Goal: Information Seeking & Learning: Learn about a topic

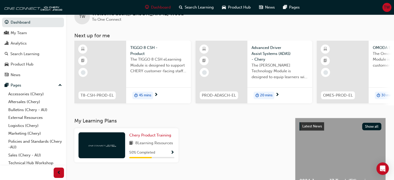
scroll to position [26, 0]
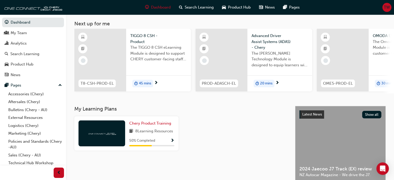
click at [144, 128] on div "Chery Product Training 8 Learning Resources 50 % Completed" at bounding box center [151, 133] width 45 height 26
click at [143, 125] on span "Chery Product Training" at bounding box center [150, 123] width 42 height 5
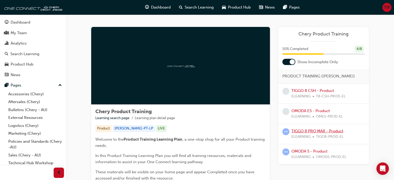
click at [321, 131] on link "TIGGO 8 PRO MAX - Product" at bounding box center [317, 131] width 52 height 5
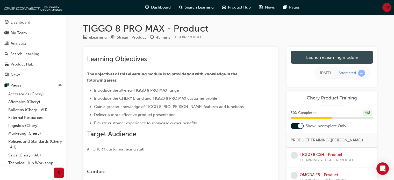
click at [317, 57] on link "Launch eLearning module" at bounding box center [331, 57] width 82 height 13
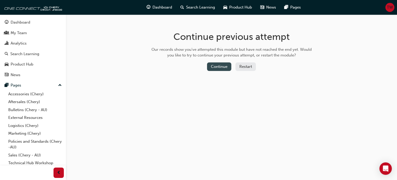
click at [218, 67] on button "Continue" at bounding box center [219, 66] width 24 height 9
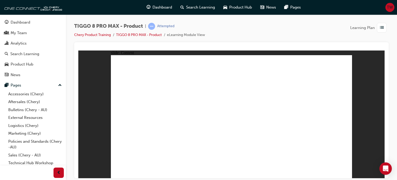
drag, startPoint x: 272, startPoint y: 124, endPoint x: 338, endPoint y: 164, distance: 76.6
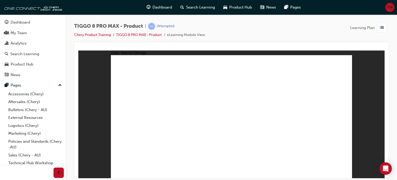
drag, startPoint x: 195, startPoint y: 115, endPoint x: 196, endPoint y: 138, distance: 22.8
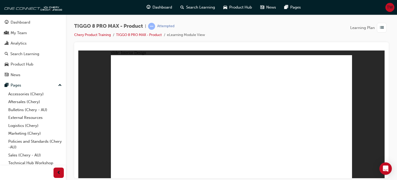
drag, startPoint x: 288, startPoint y: 130, endPoint x: 216, endPoint y: 136, distance: 71.9
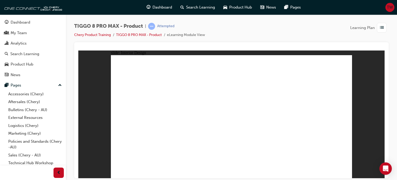
drag, startPoint x: 292, startPoint y: 88, endPoint x: 289, endPoint y: 92, distance: 5.5
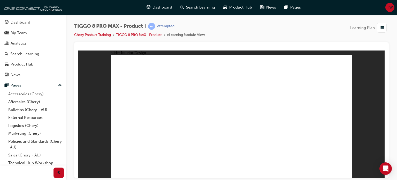
drag, startPoint x: 280, startPoint y: 99, endPoint x: 271, endPoint y: 104, distance: 10.6
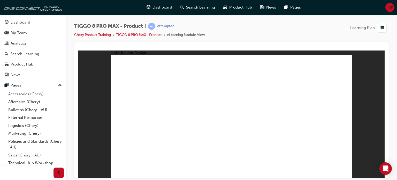
drag, startPoint x: 193, startPoint y: 137, endPoint x: 186, endPoint y: 140, distance: 7.4
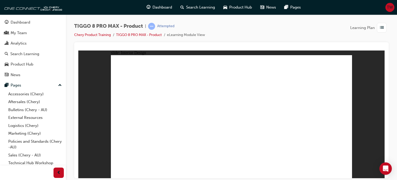
drag, startPoint x: 133, startPoint y: 89, endPoint x: 136, endPoint y: 88, distance: 2.7
drag, startPoint x: 136, startPoint y: 88, endPoint x: 134, endPoint y: 84, distance: 4.9
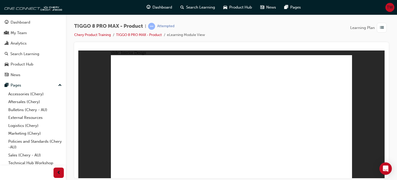
drag, startPoint x: 134, startPoint y: 87, endPoint x: 236, endPoint y: 114, distance: 106.0
drag, startPoint x: 236, startPoint y: 114, endPoint x: 268, endPoint y: 121, distance: 32.0
drag, startPoint x: 268, startPoint y: 121, endPoint x: 279, endPoint y: 129, distance: 13.5
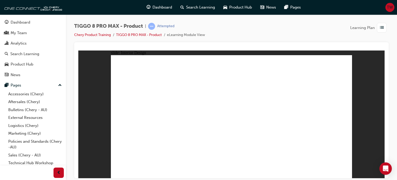
drag, startPoint x: 279, startPoint y: 129, endPoint x: 282, endPoint y: 130, distance: 3.6
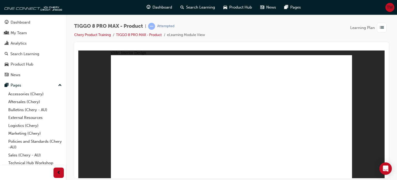
drag, startPoint x: 252, startPoint y: 153, endPoint x: 195, endPoint y: 141, distance: 58.3
drag, startPoint x: 123, startPoint y: 83, endPoint x: 134, endPoint y: 85, distance: 11.1
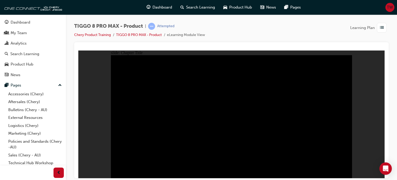
radio input "true"
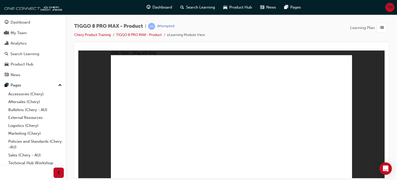
drag, startPoint x: 227, startPoint y: 67, endPoint x: 282, endPoint y: 120, distance: 76.5
drag, startPoint x: 285, startPoint y: 69, endPoint x: 195, endPoint y: 123, distance: 105.0
drag, startPoint x: 297, startPoint y: 91, endPoint x: 330, endPoint y: 123, distance: 45.6
drag, startPoint x: 324, startPoint y: 70, endPoint x: 152, endPoint y: 121, distance: 179.5
drag, startPoint x: 240, startPoint y: 89, endPoint x: 229, endPoint y: 118, distance: 31.2
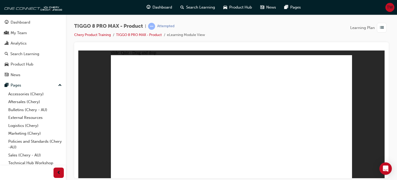
drag, startPoint x: 322, startPoint y: 159, endPoint x: 324, endPoint y: 160, distance: 2.6
drag, startPoint x: 273, startPoint y: 80, endPoint x: 256, endPoint y: 100, distance: 25.9
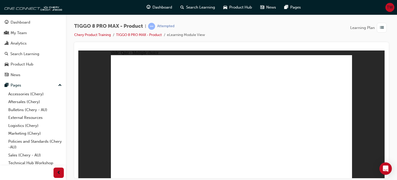
checkbox input "true"
radio input "true"
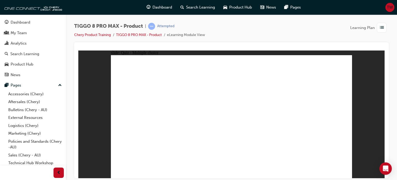
drag, startPoint x: 240, startPoint y: 65, endPoint x: 267, endPoint y: 137, distance: 76.5
drag, startPoint x: 274, startPoint y: 68, endPoint x: 274, endPoint y: 139, distance: 70.4
drag, startPoint x: 277, startPoint y: 77, endPoint x: 276, endPoint y: 134, distance: 57.2
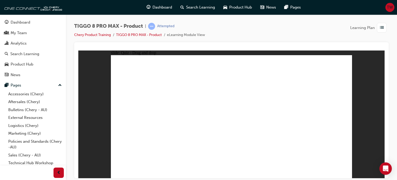
drag, startPoint x: 324, startPoint y: 69, endPoint x: 268, endPoint y: 139, distance: 89.6
drag, startPoint x: 239, startPoint y: 78, endPoint x: 176, endPoint y: 126, distance: 79.7
drag, startPoint x: 243, startPoint y: 75, endPoint x: 176, endPoint y: 135, distance: 90.3
drag, startPoint x: 232, startPoint y: 78, endPoint x: 162, endPoint y: 141, distance: 94.3
drag, startPoint x: 228, startPoint y: 76, endPoint x: 250, endPoint y: 141, distance: 69.2
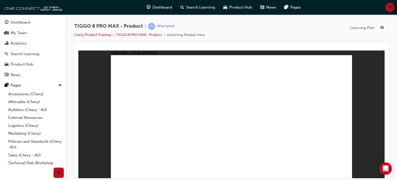
drag, startPoint x: 267, startPoint y: 84, endPoint x: 161, endPoint y: 133, distance: 116.8
drag, startPoint x: 272, startPoint y: 89, endPoint x: 276, endPoint y: 145, distance: 55.8
drag, startPoint x: 321, startPoint y: 75, endPoint x: 156, endPoint y: 134, distance: 175.1
drag, startPoint x: 310, startPoint y: 78, endPoint x: 257, endPoint y: 141, distance: 82.7
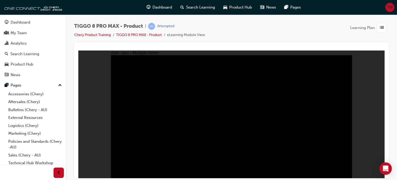
radio input "true"
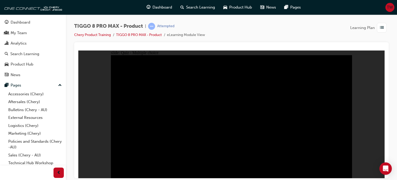
radio input "true"
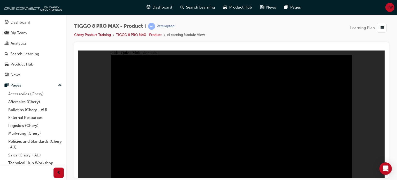
checkbox input "true"
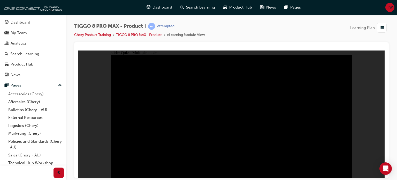
checkbox input "true"
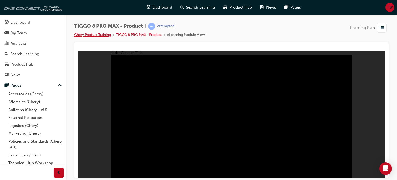
click at [77, 35] on link "Chery Product Training" at bounding box center [92, 35] width 37 height 4
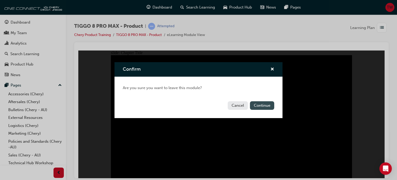
click at [258, 103] on button "Continue" at bounding box center [262, 105] width 24 height 9
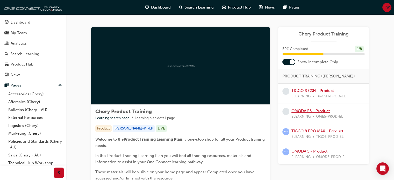
click at [317, 108] on link "OMODA E5 - Product" at bounding box center [310, 110] width 38 height 5
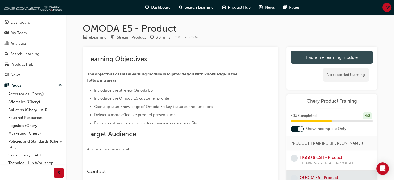
click at [317, 63] on link "Launch eLearning module" at bounding box center [331, 57] width 82 height 13
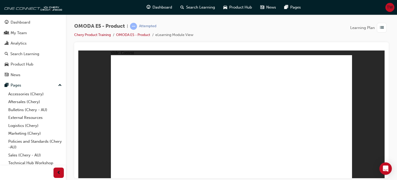
drag, startPoint x: 126, startPoint y: 169, endPoint x: 126, endPoint y: 159, distance: 10.9
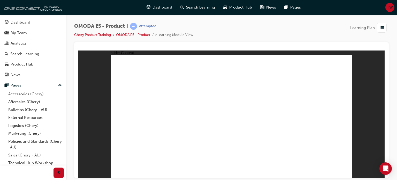
drag, startPoint x: 160, startPoint y: 110, endPoint x: 158, endPoint y: 112, distance: 3.3
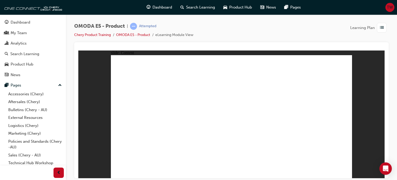
drag, startPoint x: 158, startPoint y: 135, endPoint x: 158, endPoint y: 138, distance: 3.1
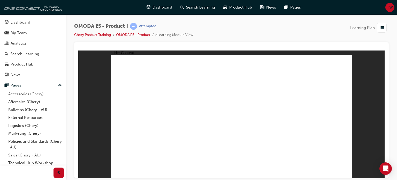
drag, startPoint x: 348, startPoint y: 60, endPoint x: 342, endPoint y: 66, distance: 8.8
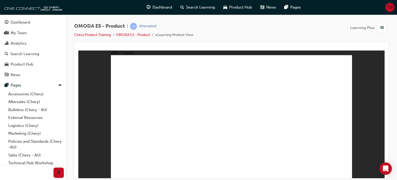
drag, startPoint x: 342, startPoint y: 60, endPoint x: 344, endPoint y: 62, distance: 3.3
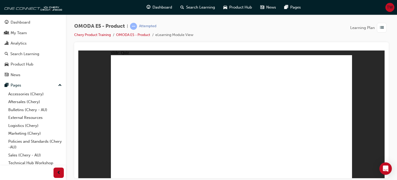
radio input "true"
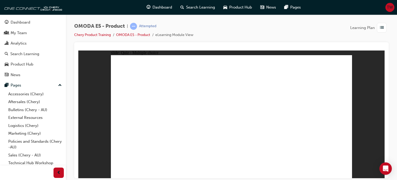
radio input "true"
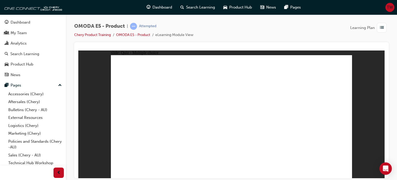
radio input "true"
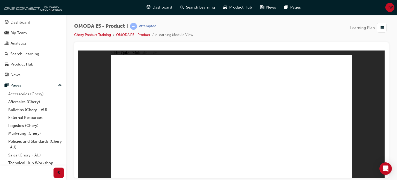
radio input "true"
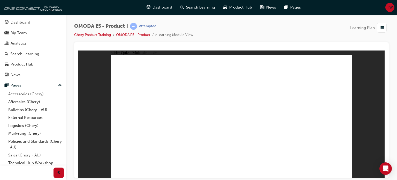
radio input "true"
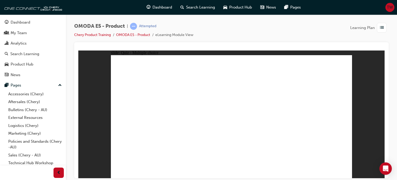
radio input "true"
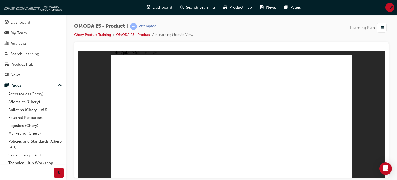
radio input "true"
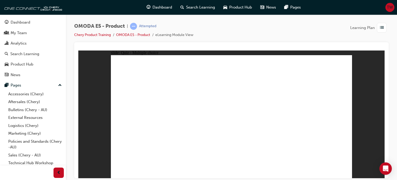
radio input "true"
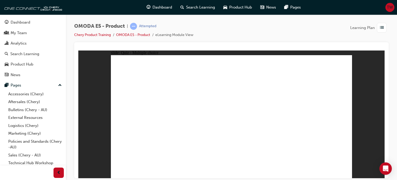
radio input "true"
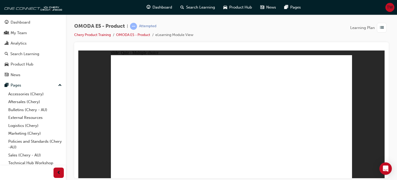
radio input "true"
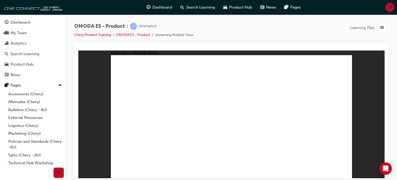
radio input "true"
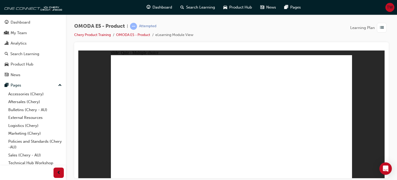
drag, startPoint x: 201, startPoint y: 136, endPoint x: 195, endPoint y: 134, distance: 6.2
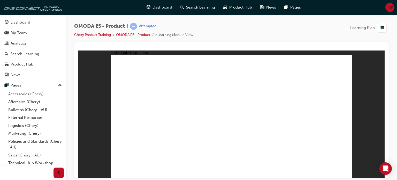
radio input "true"
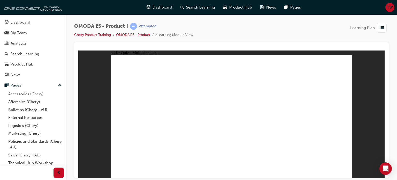
radio input "true"
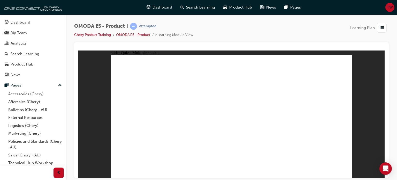
radio input "true"
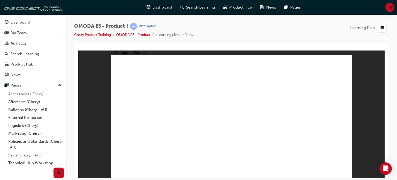
radio input "true"
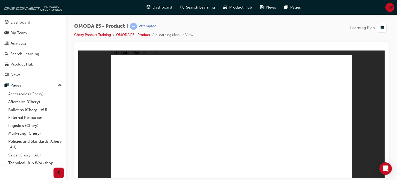
radio input "true"
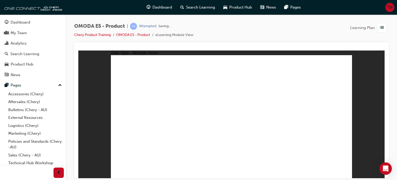
radio input "true"
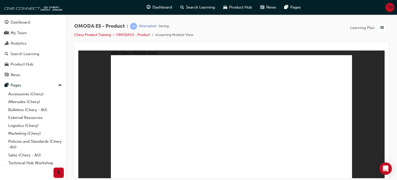
radio input "true"
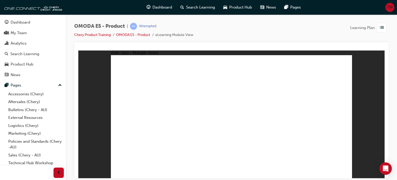
radio input "true"
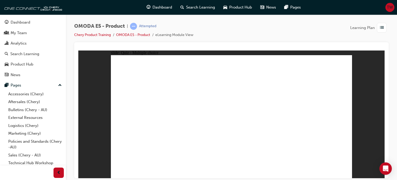
radio input "false"
radio input "true"
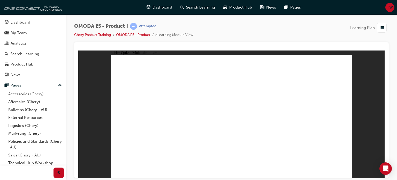
radio input "true"
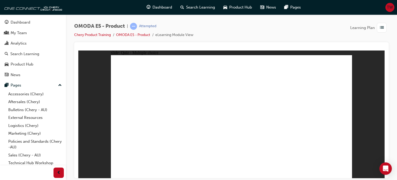
radio input "true"
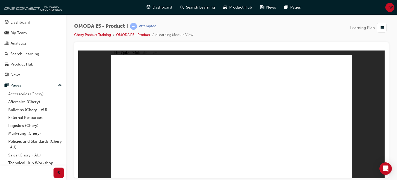
radio input "true"
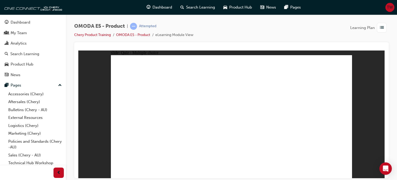
radio input "true"
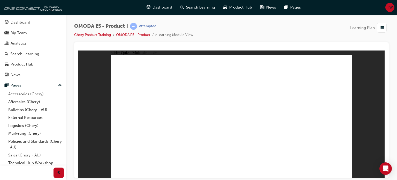
radio input "false"
radio input "true"
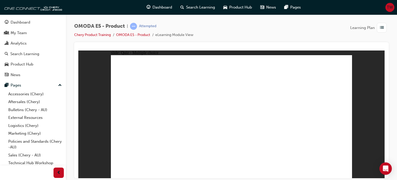
radio input "true"
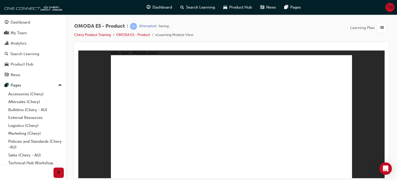
radio input "true"
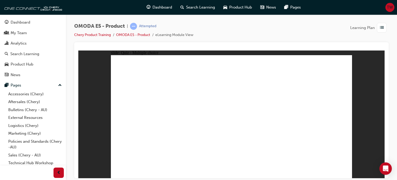
radio input "true"
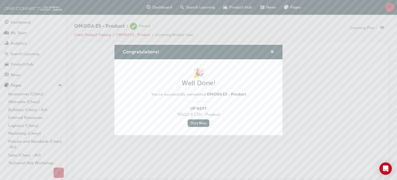
click at [272, 52] on span "cross-icon" at bounding box center [273, 52] width 4 height 5
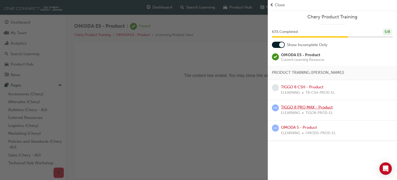
click at [295, 108] on link "TIGGO 8 PRO MAX - Product" at bounding box center [307, 107] width 52 height 5
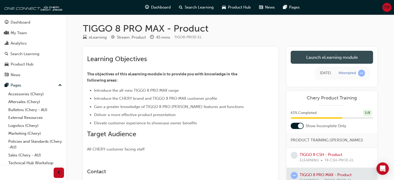
click at [318, 57] on link "Launch eLearning module" at bounding box center [331, 57] width 82 height 13
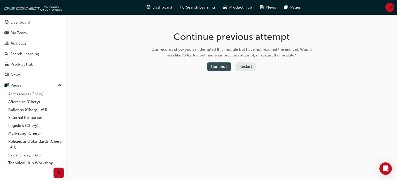
click at [228, 69] on button "Continue" at bounding box center [219, 66] width 24 height 9
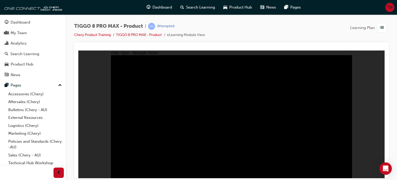
radio input "false"
radio input "true"
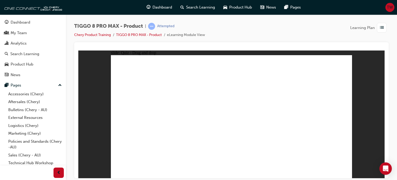
drag, startPoint x: 242, startPoint y: 89, endPoint x: 233, endPoint y: 121, distance: 33.6
drag, startPoint x: 226, startPoint y: 68, endPoint x: 282, endPoint y: 124, distance: 79.6
drag, startPoint x: 274, startPoint y: 63, endPoint x: 192, endPoint y: 122, distance: 100.9
drag, startPoint x: 286, startPoint y: 84, endPoint x: 313, endPoint y: 116, distance: 42.0
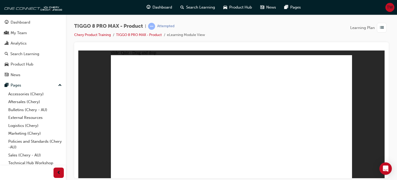
drag, startPoint x: 326, startPoint y: 65, endPoint x: 154, endPoint y: 123, distance: 181.1
checkbox input "true"
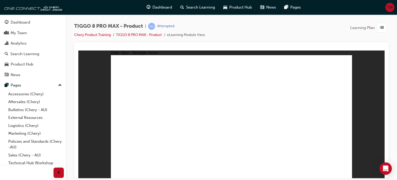
radio input "true"
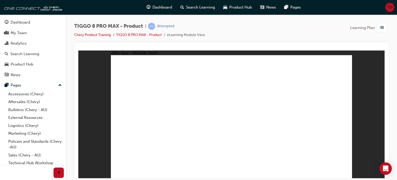
drag, startPoint x: 239, startPoint y: 73, endPoint x: 254, endPoint y: 138, distance: 66.4
drag, startPoint x: 276, startPoint y: 82, endPoint x: 280, endPoint y: 144, distance: 61.9
drag, startPoint x: 283, startPoint y: 66, endPoint x: 279, endPoint y: 138, distance: 72.3
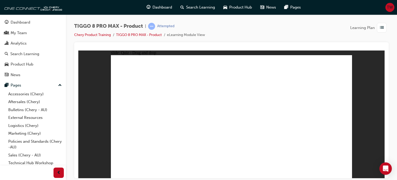
drag, startPoint x: 324, startPoint y: 76, endPoint x: 297, endPoint y: 136, distance: 66.1
drag, startPoint x: 310, startPoint y: 69, endPoint x: 281, endPoint y: 131, distance: 68.3
drag, startPoint x: 280, startPoint y: 73, endPoint x: 276, endPoint y: 121, distance: 48.5
drag, startPoint x: 247, startPoint y: 65, endPoint x: 291, endPoint y: 139, distance: 86.3
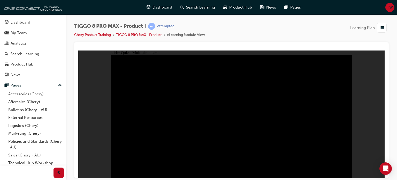
radio input "true"
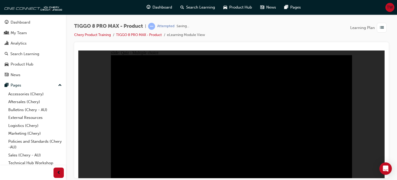
radio input "true"
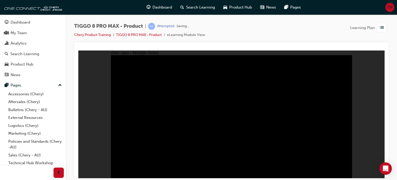
checkbox input "true"
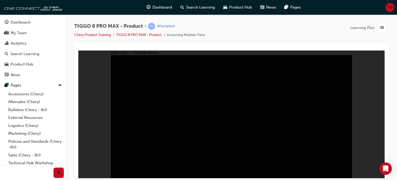
checkbox input "true"
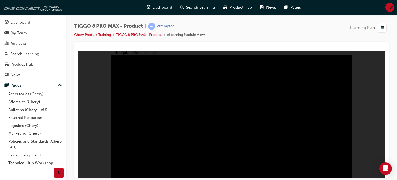
drag, startPoint x: 227, startPoint y: 134, endPoint x: 229, endPoint y: 137, distance: 3.7
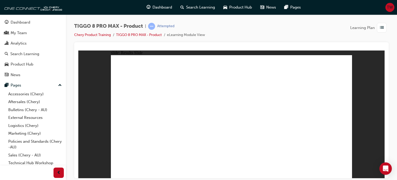
drag, startPoint x: 175, startPoint y: 152, endPoint x: 170, endPoint y: 154, distance: 5.6
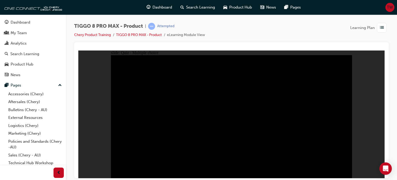
radio input "true"
drag, startPoint x: 196, startPoint y: 127, endPoint x: 198, endPoint y: 130, distance: 3.6
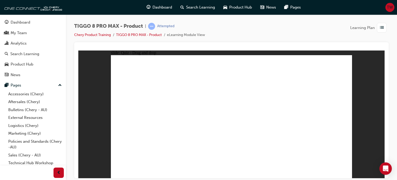
drag, startPoint x: 216, startPoint y: 68, endPoint x: 283, endPoint y: 124, distance: 86.9
drag, startPoint x: 254, startPoint y: 92, endPoint x: 239, endPoint y: 120, distance: 32.0
drag, startPoint x: 270, startPoint y: 60, endPoint x: 190, endPoint y: 114, distance: 96.3
drag, startPoint x: 317, startPoint y: 85, endPoint x: 330, endPoint y: 118, distance: 35.5
drag, startPoint x: 327, startPoint y: 74, endPoint x: 145, endPoint y: 127, distance: 189.4
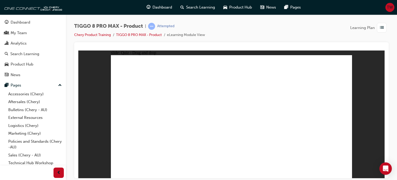
checkbox input "true"
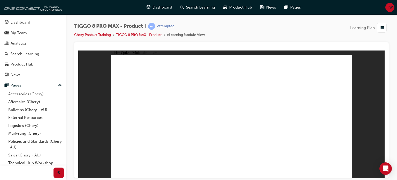
radio input "true"
drag, startPoint x: 263, startPoint y: 66, endPoint x: 273, endPoint y: 132, distance: 66.0
drag, startPoint x: 268, startPoint y: 86, endPoint x: 268, endPoint y: 135, distance: 49.2
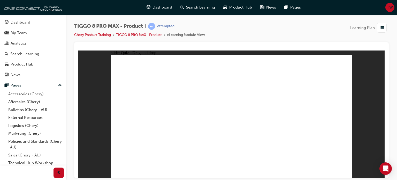
drag, startPoint x: 278, startPoint y: 79, endPoint x: 291, endPoint y: 104, distance: 28.1
drag, startPoint x: 309, startPoint y: 74, endPoint x: 291, endPoint y: 127, distance: 56.4
drag, startPoint x: 325, startPoint y: 81, endPoint x: 332, endPoint y: 70, distance: 13.6
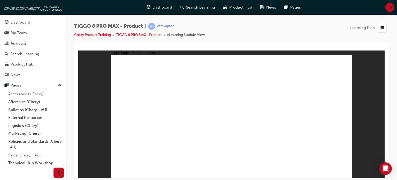
drag, startPoint x: 333, startPoint y: 71, endPoint x: 290, endPoint y: 128, distance: 70.7
drag, startPoint x: 326, startPoint y: 76, endPoint x: 265, endPoint y: 131, distance: 82.4
drag, startPoint x: 241, startPoint y: 72, endPoint x: 264, endPoint y: 127, distance: 58.8
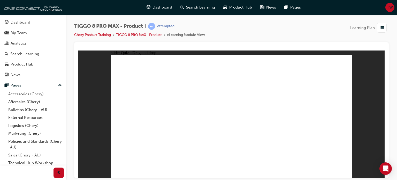
drag, startPoint x: 242, startPoint y: 74, endPoint x: 273, endPoint y: 140, distance: 73.4
drag, startPoint x: 243, startPoint y: 70, endPoint x: 278, endPoint y: 140, distance: 78.5
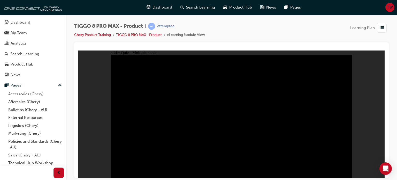
drag, startPoint x: 216, startPoint y: 93, endPoint x: 213, endPoint y: 100, distance: 7.6
radio input "true"
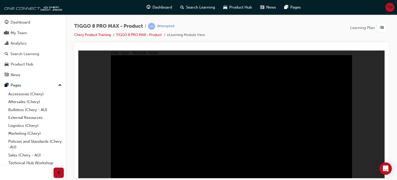
radio input "true"
drag, startPoint x: 276, startPoint y: 113, endPoint x: 242, endPoint y: 108, distance: 34.0
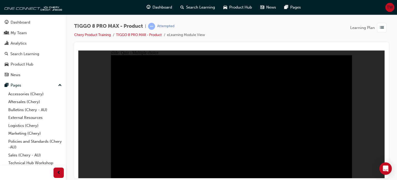
radio input "false"
radio input "true"
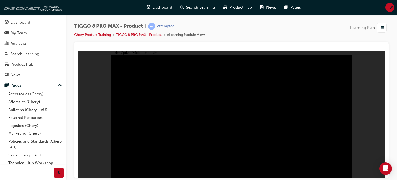
checkbox input "true"
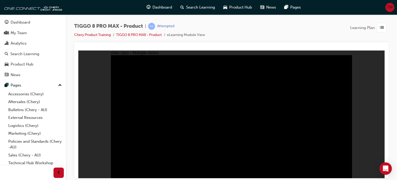
checkbox input "true"
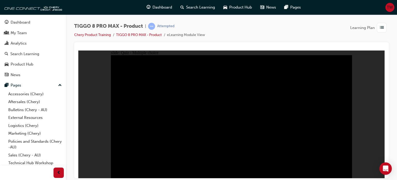
checkbox input "true"
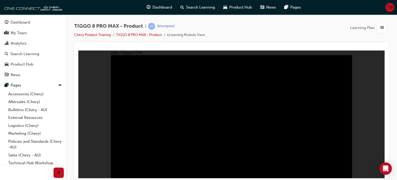
radio input "true"
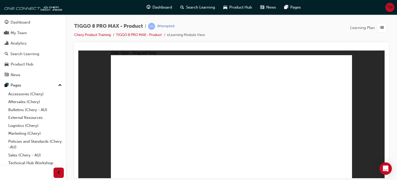
drag, startPoint x: 224, startPoint y: 67, endPoint x: 273, endPoint y: 120, distance: 72.3
drag, startPoint x: 254, startPoint y: 91, endPoint x: 239, endPoint y: 122, distance: 34.3
drag, startPoint x: 272, startPoint y: 73, endPoint x: 188, endPoint y: 128, distance: 100.8
drag, startPoint x: 308, startPoint y: 85, endPoint x: 322, endPoint y: 118, distance: 36.2
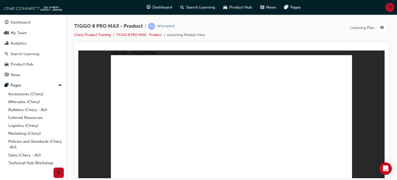
drag, startPoint x: 322, startPoint y: 73, endPoint x: 236, endPoint y: 153, distance: 116.6
checkbox input "true"
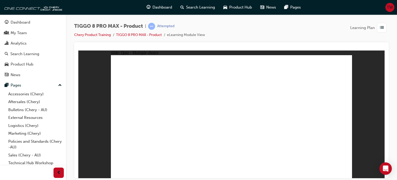
drag, startPoint x: 469, startPoint y: 148, endPoint x: 352, endPoint y: 72, distance: 138.7
click at [380, 30] on span "list-icon" at bounding box center [382, 28] width 4 height 6
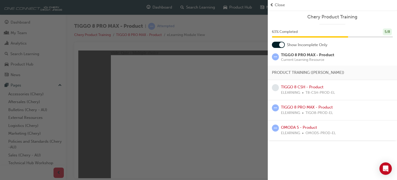
drag, startPoint x: 252, startPoint y: 34, endPoint x: 245, endPoint y: 26, distance: 9.9
click at [249, 32] on div "button" at bounding box center [134, 90] width 268 height 180
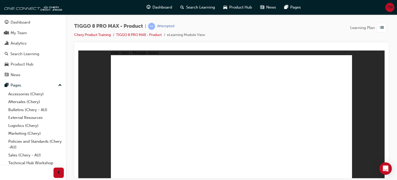
drag, startPoint x: 194, startPoint y: 170, endPoint x: 309, endPoint y: 147, distance: 118.1
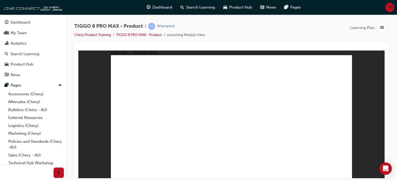
radio input "true"
drag, startPoint x: 234, startPoint y: 114, endPoint x: 231, endPoint y: 128, distance: 13.8
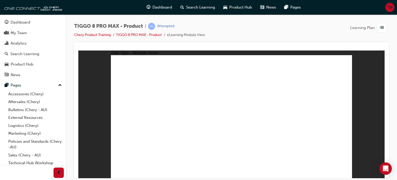
drag, startPoint x: 230, startPoint y: 132, endPoint x: 229, endPoint y: 135, distance: 2.9
drag, startPoint x: 236, startPoint y: 114, endPoint x: 196, endPoint y: 116, distance: 39.4
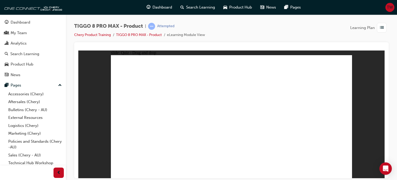
drag, startPoint x: 196, startPoint y: 116, endPoint x: 179, endPoint y: 121, distance: 17.8
drag, startPoint x: 179, startPoint y: 121, endPoint x: 245, endPoint y: 121, distance: 65.7
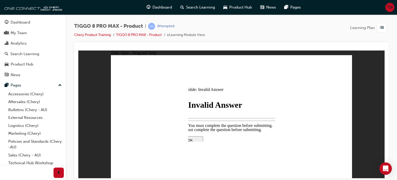
drag, startPoint x: 227, startPoint y: 132, endPoint x: 233, endPoint y: 126, distance: 8.4
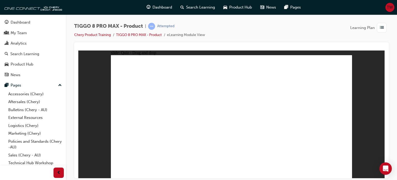
drag, startPoint x: 265, startPoint y: 87, endPoint x: 259, endPoint y: 136, distance: 49.1
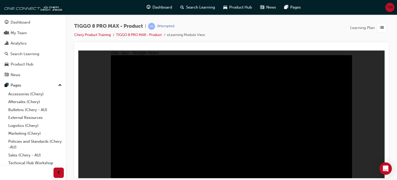
drag, startPoint x: 221, startPoint y: 112, endPoint x: 246, endPoint y: 110, distance: 24.6
radio input "true"
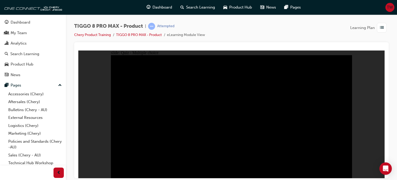
radio input "true"
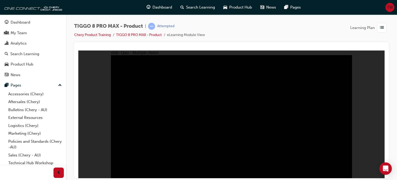
radio input "true"
drag, startPoint x: 197, startPoint y: 139, endPoint x: 202, endPoint y: 137, distance: 5.2
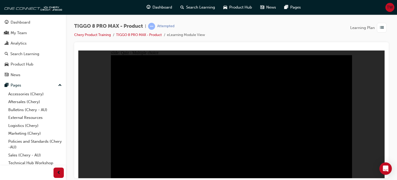
checkbox input "true"
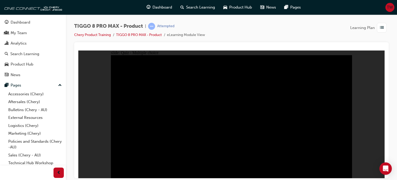
checkbox input "true"
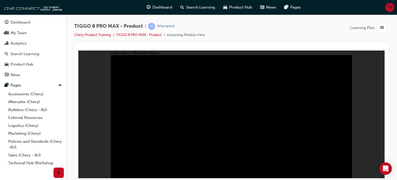
checkbox input "true"
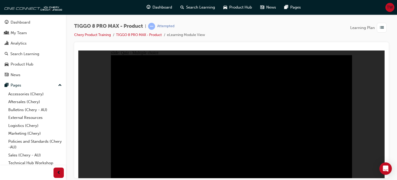
checkbox input "true"
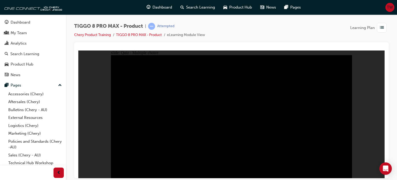
checkbox input "true"
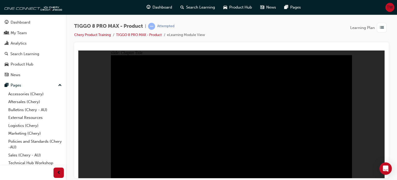
radio input "true"
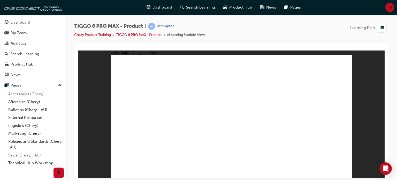
drag, startPoint x: 212, startPoint y: 68, endPoint x: 276, endPoint y: 121, distance: 83.1
drag, startPoint x: 254, startPoint y: 88, endPoint x: 238, endPoint y: 121, distance: 35.6
drag, startPoint x: 294, startPoint y: 83, endPoint x: 315, endPoint y: 116, distance: 39.6
drag, startPoint x: 321, startPoint y: 65, endPoint x: 170, endPoint y: 115, distance: 159.6
drag, startPoint x: 286, startPoint y: 76, endPoint x: 206, endPoint y: 121, distance: 92.4
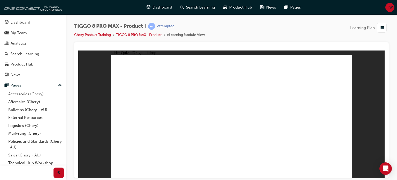
checkbox input "true"
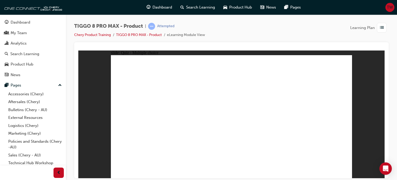
checkbox input "true"
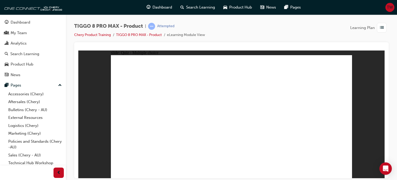
radio input "true"
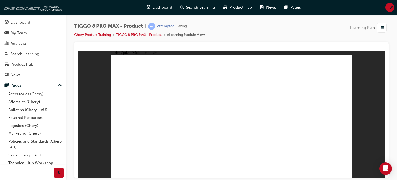
drag, startPoint x: 260, startPoint y: 83, endPoint x: 266, endPoint y: 123, distance: 40.6
drag, startPoint x: 266, startPoint y: 76, endPoint x: 267, endPoint y: 130, distance: 54.3
drag, startPoint x: 328, startPoint y: 62, endPoint x: 321, endPoint y: 88, distance: 27.1
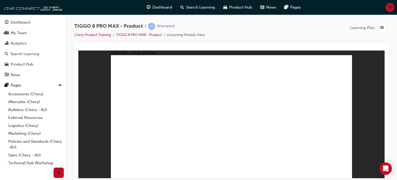
drag, startPoint x: 318, startPoint y: 78, endPoint x: 278, endPoint y: 135, distance: 69.3
drag, startPoint x: 307, startPoint y: 72, endPoint x: 307, endPoint y: 69, distance: 3.4
drag, startPoint x: 307, startPoint y: 68, endPoint x: 266, endPoint y: 103, distance: 54.5
drag, startPoint x: 275, startPoint y: 70, endPoint x: 259, endPoint y: 121, distance: 52.9
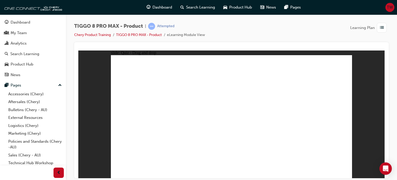
drag, startPoint x: 238, startPoint y: 80, endPoint x: 250, endPoint y: 143, distance: 64.3
drag, startPoint x: 238, startPoint y: 67, endPoint x: 269, endPoint y: 131, distance: 70.6
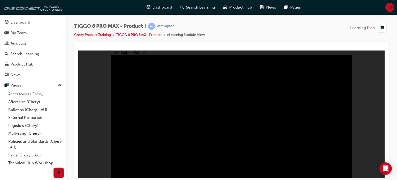
radio input "true"
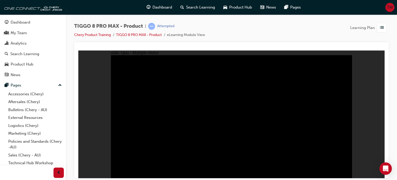
radio input "true"
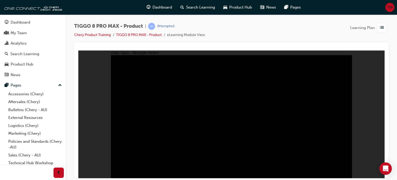
checkbox input "true"
drag, startPoint x: 247, startPoint y: 156, endPoint x: 264, endPoint y: 143, distance: 20.7
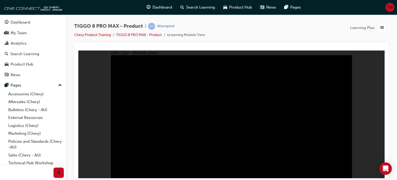
checkbox input "true"
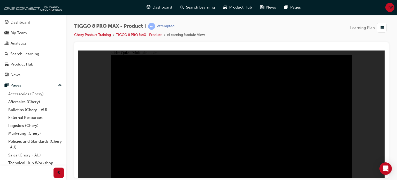
checkbox input "true"
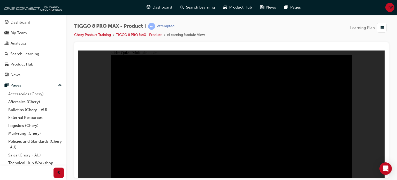
checkbox input "true"
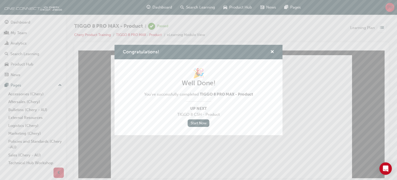
click at [270, 52] on div "Congratulations!" at bounding box center [271, 52] width 8 height 6
click at [274, 52] on span "cross-icon" at bounding box center [273, 52] width 4 height 5
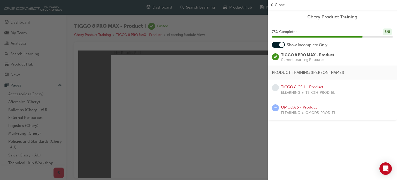
click at [305, 106] on link "OMODA 5 - Product" at bounding box center [299, 107] width 36 height 5
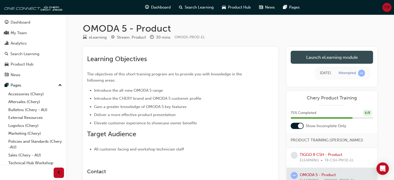
click at [315, 58] on link "Launch eLearning module" at bounding box center [331, 57] width 82 height 13
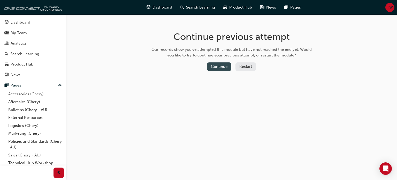
click at [215, 62] on button "Continue" at bounding box center [219, 66] width 24 height 9
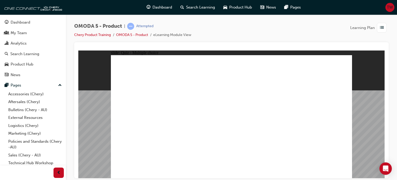
radio input "true"
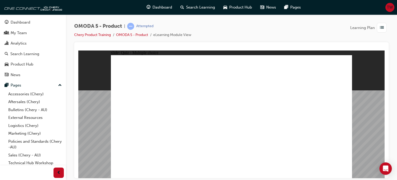
radio input "true"
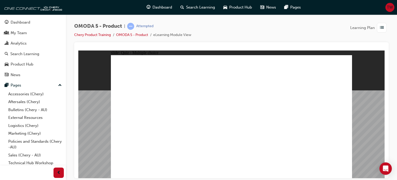
radio input "true"
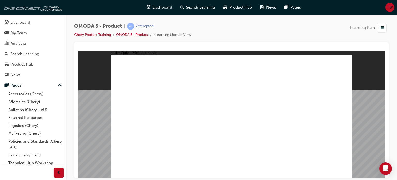
drag, startPoint x: 251, startPoint y: 110, endPoint x: 244, endPoint y: 139, distance: 29.8
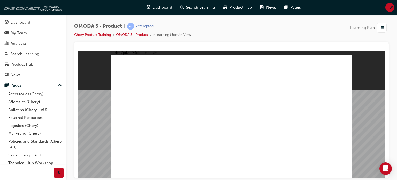
radio input "true"
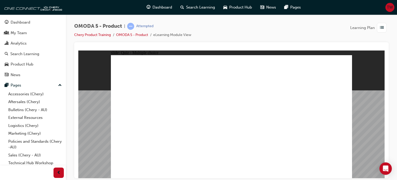
drag, startPoint x: 257, startPoint y: 78, endPoint x: 247, endPoint y: 132, distance: 55.5
drag, startPoint x: 252, startPoint y: 94, endPoint x: 195, endPoint y: 120, distance: 62.3
drag, startPoint x: 309, startPoint y: 92, endPoint x: 150, endPoint y: 121, distance: 161.7
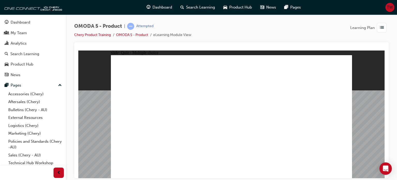
drag, startPoint x: 312, startPoint y: 76, endPoint x: 292, endPoint y: 125, distance: 52.9
radio input "true"
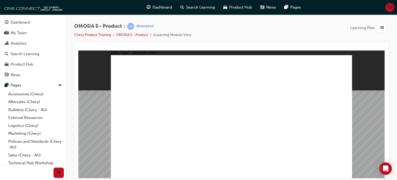
drag, startPoint x: 263, startPoint y: 63, endPoint x: 202, endPoint y: 121, distance: 83.8
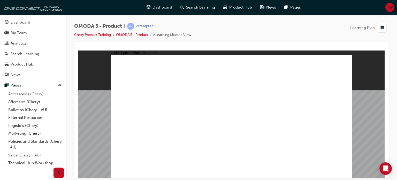
radio input "true"
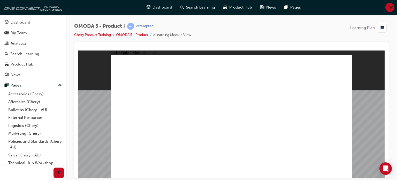
radio input "false"
radio input "true"
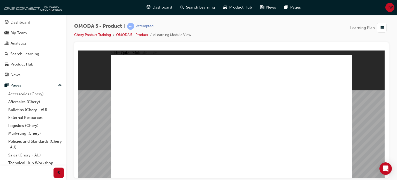
radio input "true"
radio input "false"
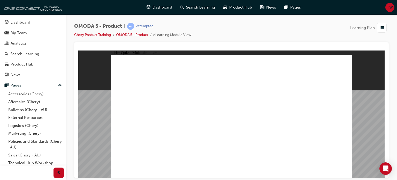
radio input "false"
radio input "true"
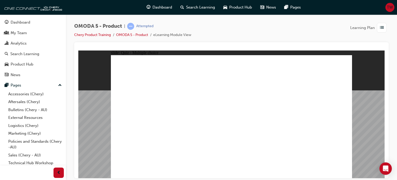
radio input "true"
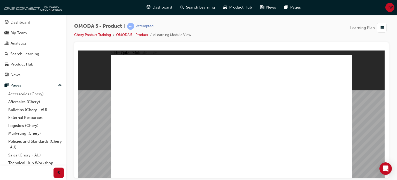
radio input "true"
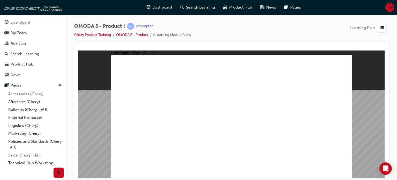
radio input "true"
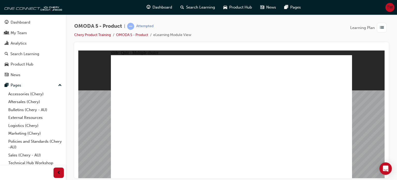
drag, startPoint x: 125, startPoint y: 174, endPoint x: 199, endPoint y: 131, distance: 85.6
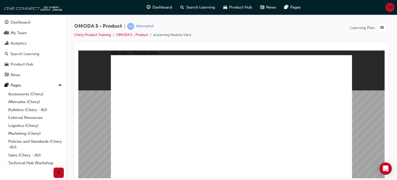
click at [141, 34] on link "OMODA 5 - Product" at bounding box center [132, 35] width 32 height 4
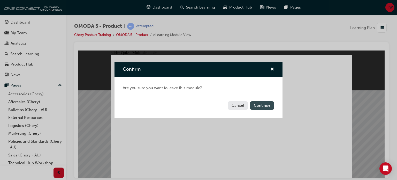
click at [260, 104] on button "Continue" at bounding box center [262, 105] width 24 height 9
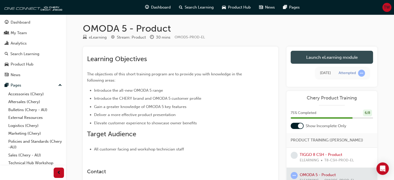
click at [352, 55] on link "Launch eLearning module" at bounding box center [331, 57] width 82 height 13
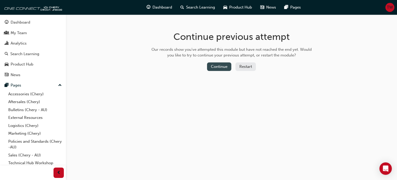
click at [215, 70] on button "Continue" at bounding box center [219, 66] width 24 height 9
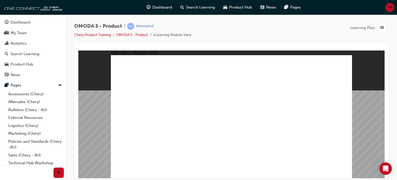
click at [381, 28] on span "list-icon" at bounding box center [382, 28] width 4 height 6
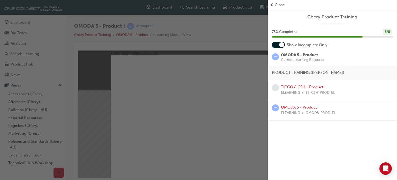
click at [245, 57] on div "button" at bounding box center [134, 90] width 268 height 180
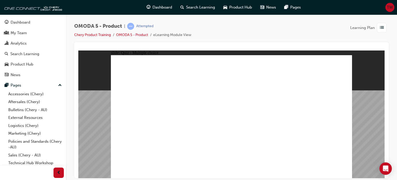
click at [380, 27] on span "list-icon" at bounding box center [382, 28] width 4 height 6
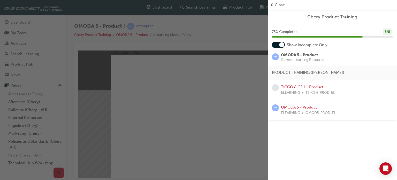
click at [221, 51] on div "button" at bounding box center [134, 90] width 268 height 180
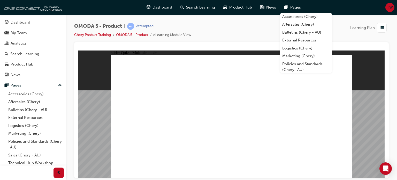
drag, startPoint x: 184, startPoint y: 32, endPoint x: 105, endPoint y: 1, distance: 84.4
click at [184, 32] on li "eLearning Module View" at bounding box center [172, 35] width 38 height 6
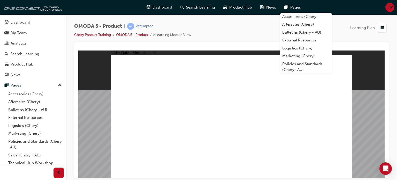
radio input "true"
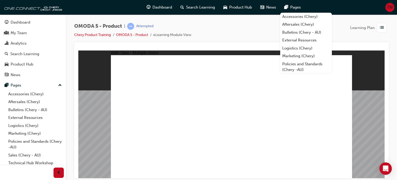
radio input "true"
drag, startPoint x: 221, startPoint y: 135, endPoint x: 219, endPoint y: 138, distance: 4.2
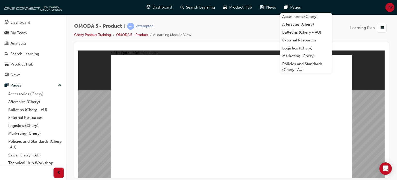
drag, startPoint x: 233, startPoint y: 139, endPoint x: 237, endPoint y: 140, distance: 3.8
drag, startPoint x: 237, startPoint y: 140, endPoint x: 172, endPoint y: 145, distance: 64.9
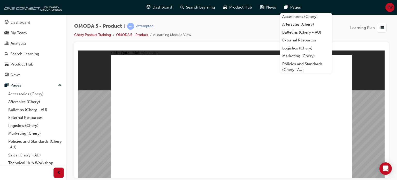
drag, startPoint x: 185, startPoint y: 134, endPoint x: 188, endPoint y: 134, distance: 2.8
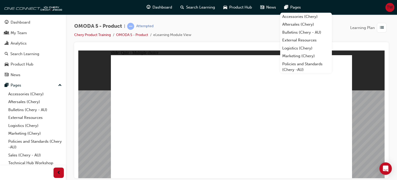
drag, startPoint x: 220, startPoint y: 138, endPoint x: 229, endPoint y: 138, distance: 8.5
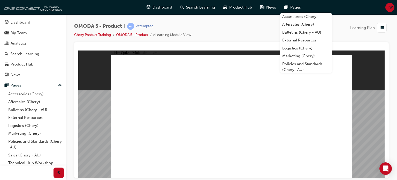
drag, startPoint x: 241, startPoint y: 110, endPoint x: 240, endPoint y: 134, distance: 24.1
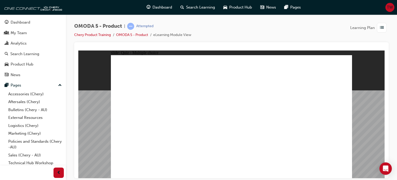
radio input "false"
radio input "true"
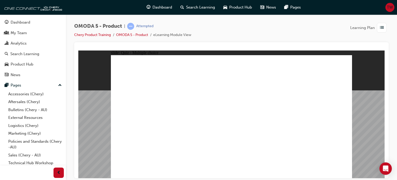
drag, startPoint x: 256, startPoint y: 93, endPoint x: 233, endPoint y: 127, distance: 41.6
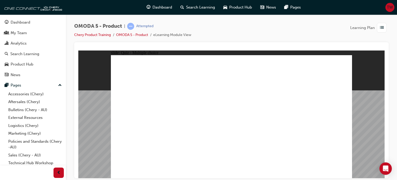
radio input "false"
radio input "true"
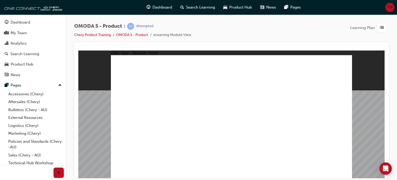
drag, startPoint x: 272, startPoint y: 122, endPoint x: 212, endPoint y: 124, distance: 59.8
drag, startPoint x: 296, startPoint y: 64, endPoint x: 188, endPoint y: 121, distance: 122.3
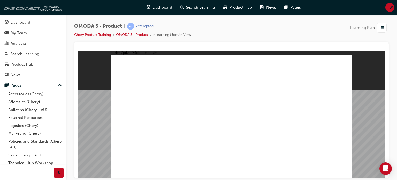
radio input "true"
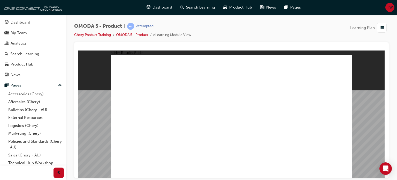
radio input "true"
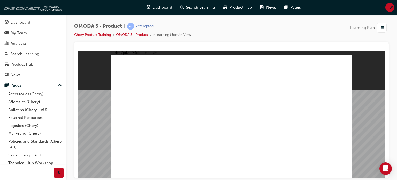
drag, startPoint x: 232, startPoint y: 130, endPoint x: 233, endPoint y: 136, distance: 6.7
radio input "true"
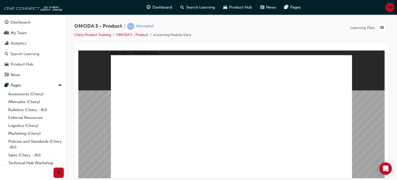
radio input "true"
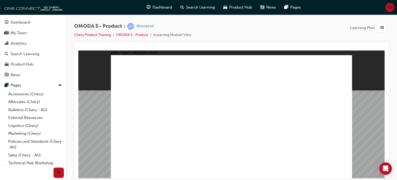
drag, startPoint x: 220, startPoint y: 132, endPoint x: 230, endPoint y: 135, distance: 10.3
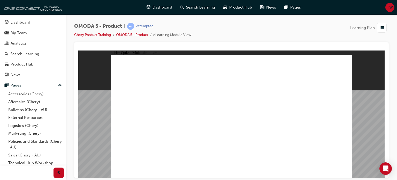
radio input "true"
drag, startPoint x: 248, startPoint y: 111, endPoint x: 250, endPoint y: 141, distance: 30.1
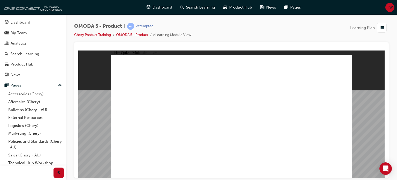
radio input "true"
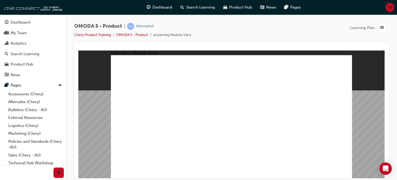
drag, startPoint x: 253, startPoint y: 99, endPoint x: 246, endPoint y: 111, distance: 13.7
drag, startPoint x: 262, startPoint y: 80, endPoint x: 239, endPoint y: 128, distance: 52.2
drag, startPoint x: 295, startPoint y: 95, endPoint x: 141, endPoint y: 131, distance: 157.7
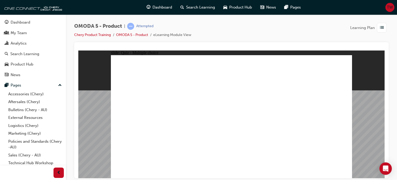
drag, startPoint x: 314, startPoint y: 78, endPoint x: 290, endPoint y: 124, distance: 52.1
drag, startPoint x: 269, startPoint y: 97, endPoint x: 206, endPoint y: 128, distance: 70.2
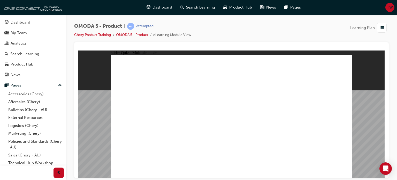
radio input "true"
drag, startPoint x: 302, startPoint y: 65, endPoint x: 175, endPoint y: 121, distance: 138.6
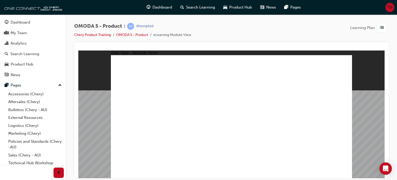
radio input "true"
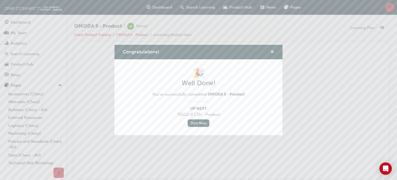
click at [271, 54] on span "cross-icon" at bounding box center [273, 52] width 4 height 5
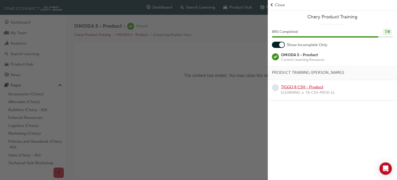
click at [287, 86] on link "TIGGO 8 CSH - Product" at bounding box center [302, 87] width 42 height 5
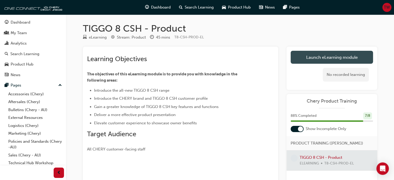
click at [297, 58] on link "Launch eLearning module" at bounding box center [331, 57] width 82 height 13
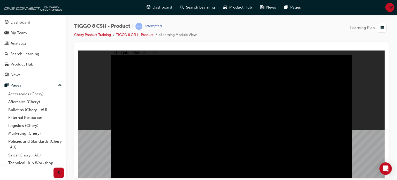
radio input "true"
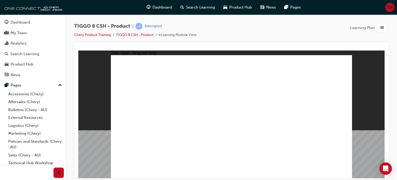
drag, startPoint x: 209, startPoint y: 63, endPoint x: 268, endPoint y: 117, distance: 79.1
drag, startPoint x: 257, startPoint y: 94, endPoint x: 251, endPoint y: 109, distance: 16.5
drag, startPoint x: 284, startPoint y: 91, endPoint x: 312, endPoint y: 121, distance: 41.4
drag, startPoint x: 323, startPoint y: 71, endPoint x: 144, endPoint y: 125, distance: 186.8
drag, startPoint x: 267, startPoint y: 71, endPoint x: 176, endPoint y: 130, distance: 108.4
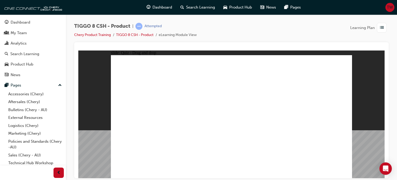
checkbox input "true"
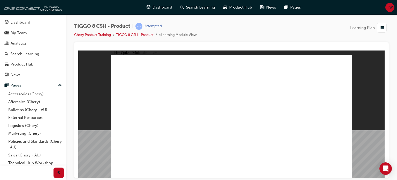
radio input "true"
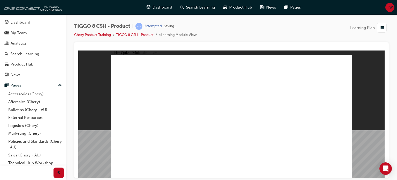
drag, startPoint x: 244, startPoint y: 75, endPoint x: 190, endPoint y: 133, distance: 79.5
drag, startPoint x: 224, startPoint y: 79, endPoint x: 249, endPoint y: 131, distance: 58.0
drag, startPoint x: 270, startPoint y: 76, endPoint x: 272, endPoint y: 123, distance: 46.6
drag, startPoint x: 280, startPoint y: 82, endPoint x: 278, endPoint y: 131, distance: 48.4
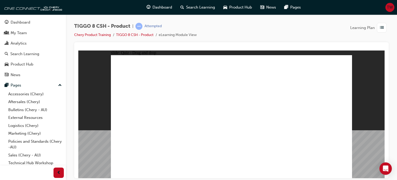
drag, startPoint x: 305, startPoint y: 71, endPoint x: 286, endPoint y: 120, distance: 52.2
drag, startPoint x: 323, startPoint y: 66, endPoint x: 323, endPoint y: 72, distance: 6.0
drag, startPoint x: 322, startPoint y: 77, endPoint x: 270, endPoint y: 130, distance: 75.0
drag, startPoint x: 276, startPoint y: 71, endPoint x: 265, endPoint y: 145, distance: 75.3
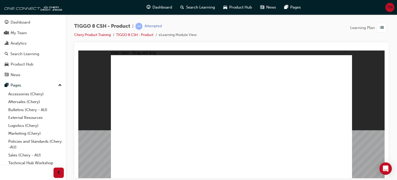
drag, startPoint x: 247, startPoint y: 91, endPoint x: 263, endPoint y: 135, distance: 46.7
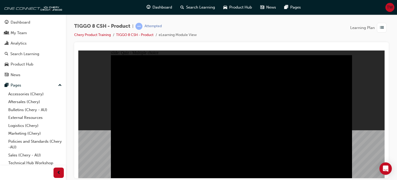
radio input "true"
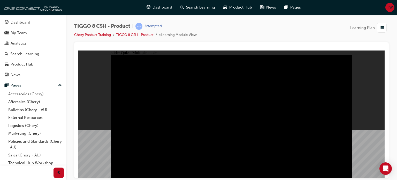
radio input "false"
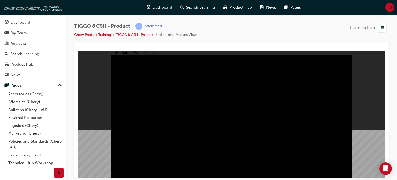
radio input "true"
checkbox input "false"
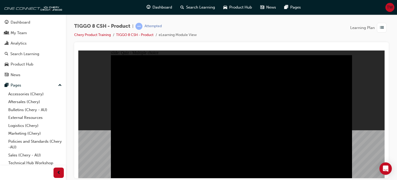
checkbox input "true"
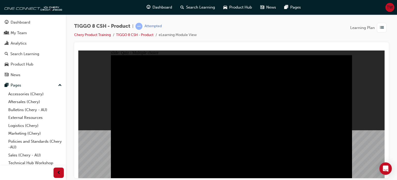
checkbox input "true"
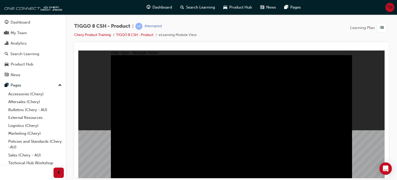
checkbox input "true"
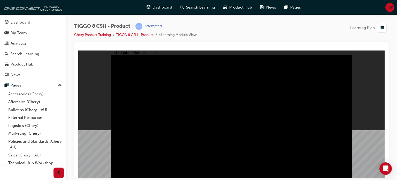
checkbox input "true"
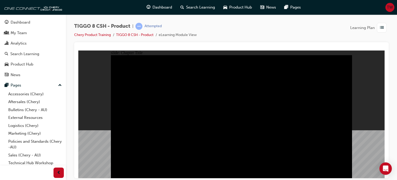
radio input "true"
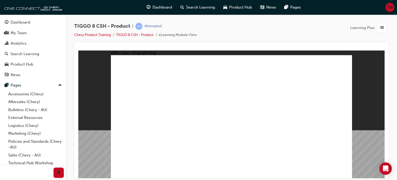
drag, startPoint x: 219, startPoint y: 71, endPoint x: 273, endPoint y: 125, distance: 75.6
drag, startPoint x: 302, startPoint y: 93, endPoint x: 320, endPoint y: 118, distance: 30.5
drag, startPoint x: 329, startPoint y: 71, endPoint x: 154, endPoint y: 128, distance: 184.0
drag, startPoint x: 248, startPoint y: 89, endPoint x: 231, endPoint y: 115, distance: 31.1
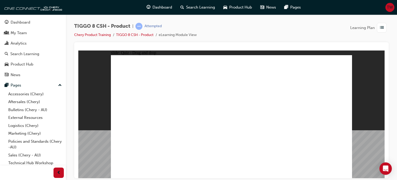
drag, startPoint x: 260, startPoint y: 75, endPoint x: 181, endPoint y: 127, distance: 93.9
checkbox input "true"
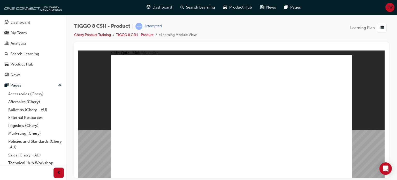
radio input "true"
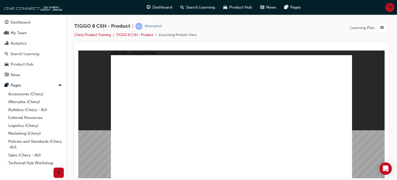
drag, startPoint x: 232, startPoint y: 78, endPoint x: 260, endPoint y: 132, distance: 61.1
drag, startPoint x: 275, startPoint y: 80, endPoint x: 271, endPoint y: 140, distance: 60.2
drag, startPoint x: 278, startPoint y: 89, endPoint x: 276, endPoint y: 140, distance: 51.0
drag, startPoint x: 322, startPoint y: 71, endPoint x: 283, endPoint y: 128, distance: 69.2
drag, startPoint x: 316, startPoint y: 77, endPoint x: 272, endPoint y: 147, distance: 82.3
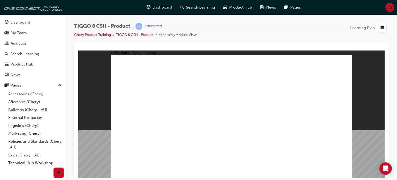
drag, startPoint x: 278, startPoint y: 68, endPoint x: 271, endPoint y: 149, distance: 80.5
drag, startPoint x: 243, startPoint y: 69, endPoint x: 272, endPoint y: 141, distance: 77.5
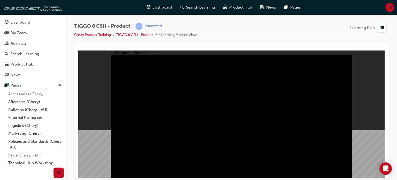
radio input "true"
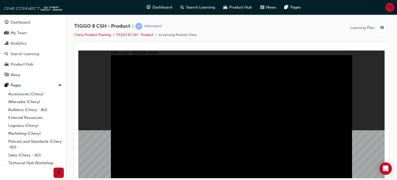
radio input "true"
drag, startPoint x: 220, startPoint y: 136, endPoint x: 241, endPoint y: 138, distance: 20.6
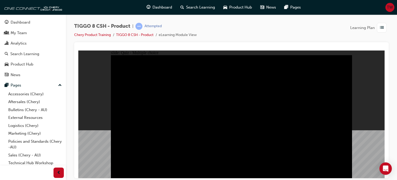
radio input "true"
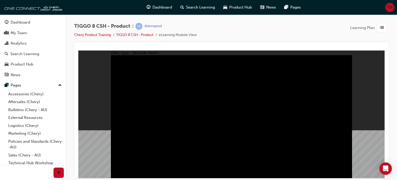
checkbox input "true"
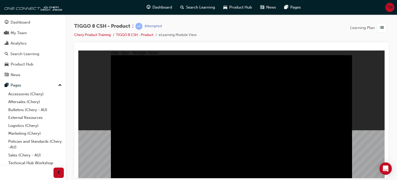
checkbox input "true"
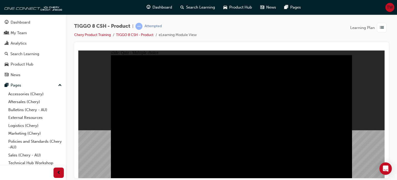
checkbox input "true"
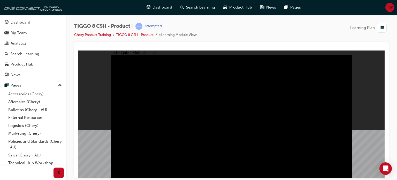
checkbox input "true"
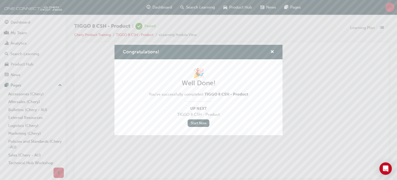
click at [272, 47] on div "Congratulations!" at bounding box center [199, 52] width 168 height 15
click at [272, 50] on span "cross-icon" at bounding box center [273, 52] width 4 height 5
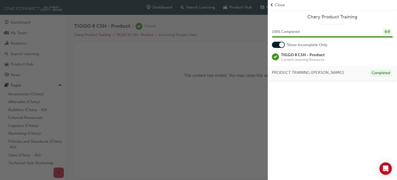
click at [280, 1] on div "Close" at bounding box center [332, 5] width 129 height 10
click at [44, 25] on div "button" at bounding box center [134, 90] width 268 height 180
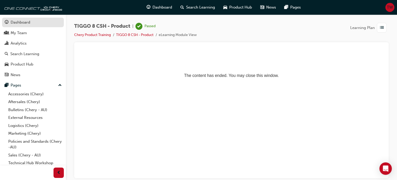
click at [38, 18] on link "Dashboard" at bounding box center [33, 23] width 62 height 10
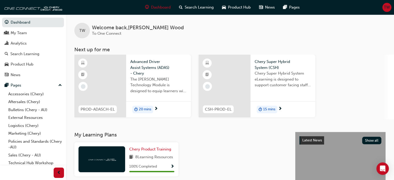
click at [297, 85] on span "Chery Super Hybrid System eLearning is designed to support customer facing staf…" at bounding box center [282, 79] width 56 height 18
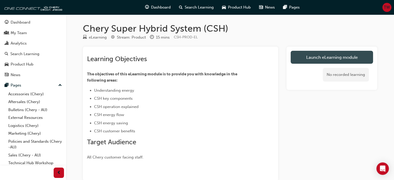
click at [321, 59] on link "Launch eLearning module" at bounding box center [331, 57] width 82 height 13
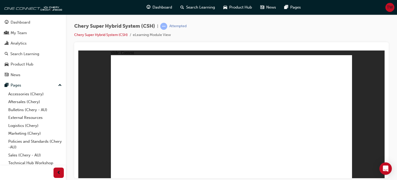
drag, startPoint x: 169, startPoint y: 126, endPoint x: 184, endPoint y: 125, distance: 15.0
drag, startPoint x: 299, startPoint y: 115, endPoint x: 344, endPoint y: 150, distance: 56.8
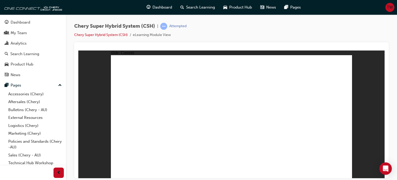
drag, startPoint x: 210, startPoint y: 113, endPoint x: 246, endPoint y: 116, distance: 36.4
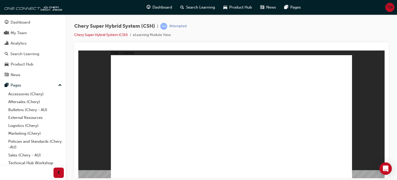
drag, startPoint x: 157, startPoint y: 141, endPoint x: 179, endPoint y: 141, distance: 21.2
drag, startPoint x: 179, startPoint y: 141, endPoint x: 149, endPoint y: 141, distance: 29.8
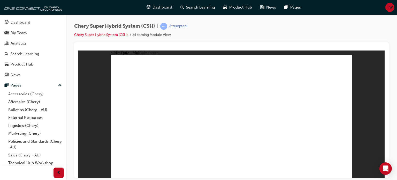
radio input "true"
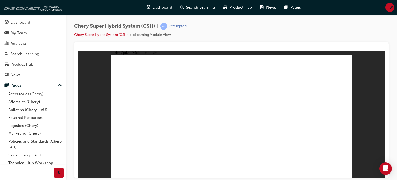
radio input "true"
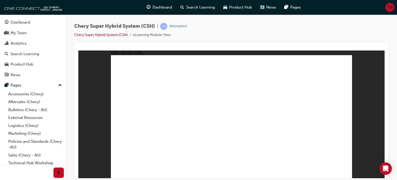
radio input "true"
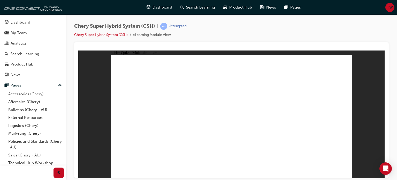
radio input "true"
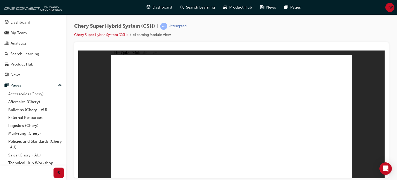
radio input "true"
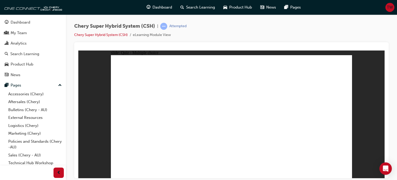
radio input "true"
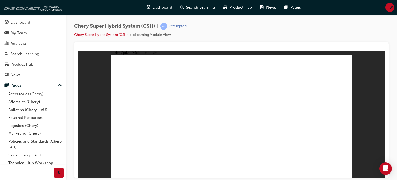
radio input "true"
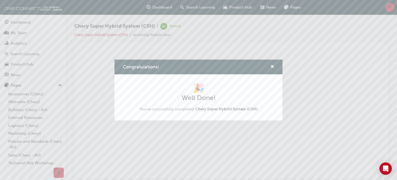
click at [269, 68] on div "Congratulations!" at bounding box center [271, 67] width 8 height 6
click at [271, 68] on span "cross-icon" at bounding box center [273, 67] width 4 height 5
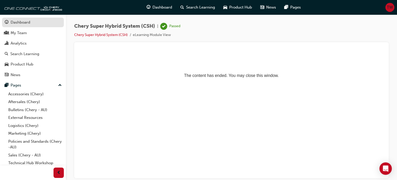
click at [38, 26] on link "Dashboard" at bounding box center [33, 23] width 62 height 10
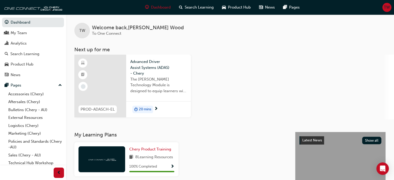
click at [135, 89] on span "The [PERSON_NAME] Technology Module is designed to equip learners with essentia…" at bounding box center [158, 85] width 56 height 18
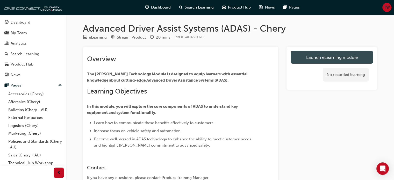
click at [328, 62] on link "Launch eLearning module" at bounding box center [331, 57] width 82 height 13
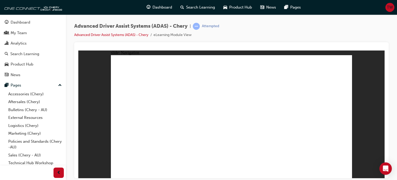
click at [345, 170] on span "Types of ADAS systems applicable to Chery vehicles Front Camera Module Front Ca…" at bounding box center [231, 119] width 241 height 128
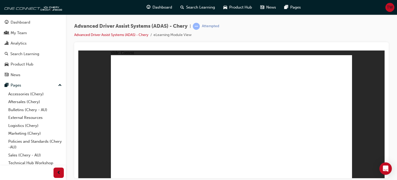
click at [354, 163] on div "slide: Content Rectangle 1 Rectangle 1 Rectangle Rectangle 1 Menu close.png Lin…" at bounding box center [231, 114] width 307 height 128
click at [354, 168] on div "slide: Content Rectangle 1 Rectangle 1 Rectangle Rectangle 1 Menu close.png Lin…" at bounding box center [231, 114] width 307 height 128
drag, startPoint x: 352, startPoint y: 170, endPoint x: 345, endPoint y: 171, distance: 6.7
click at [351, 171] on div "slide: Content Rectangle 1 Rectangle 1 Rectangle Rectangle 1 Menu close.png Lin…" at bounding box center [231, 114] width 307 height 128
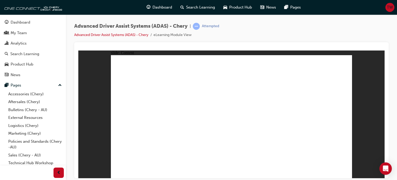
drag, startPoint x: 340, startPoint y: 59, endPoint x: 344, endPoint y: 59, distance: 4.4
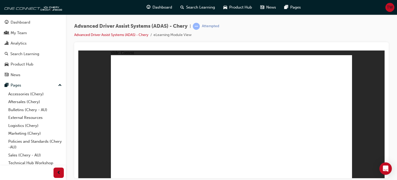
drag, startPoint x: 287, startPoint y: 124, endPoint x: 278, endPoint y: 118, distance: 11.1
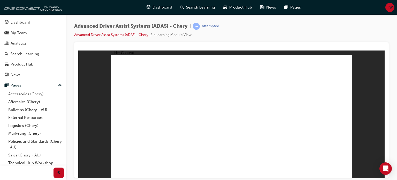
drag, startPoint x: 249, startPoint y: 112, endPoint x: 171, endPoint y: 113, distance: 78.9
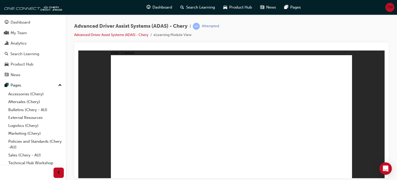
drag, startPoint x: 226, startPoint y: 100, endPoint x: 313, endPoint y: 127, distance: 91.1
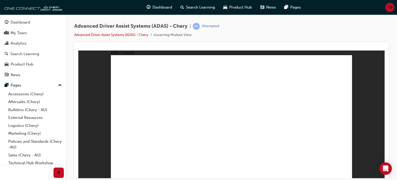
drag, startPoint x: 213, startPoint y: 117, endPoint x: 160, endPoint y: 117, distance: 53.6
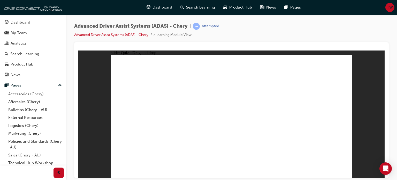
drag, startPoint x: 232, startPoint y: 122, endPoint x: 184, endPoint y: 123, distance: 48.2
drag, startPoint x: 201, startPoint y: 99, endPoint x: 202, endPoint y: 131, distance: 32.1
drag, startPoint x: 213, startPoint y: 152, endPoint x: 223, endPoint y: 145, distance: 12.4
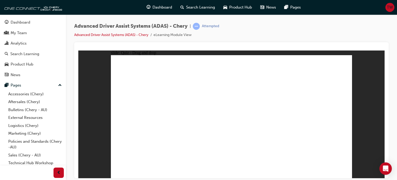
drag, startPoint x: 127, startPoint y: 147, endPoint x: 130, endPoint y: 150, distance: 4.2
drag, startPoint x: 132, startPoint y: 153, endPoint x: 304, endPoint y: 79, distance: 187.1
drag, startPoint x: 291, startPoint y: 154, endPoint x: 237, endPoint y: 76, distance: 94.9
drag, startPoint x: 248, startPoint y: 151, endPoint x: 211, endPoint y: 109, distance: 56.8
drag, startPoint x: 206, startPoint y: 139, endPoint x: 313, endPoint y: 96, distance: 116.1
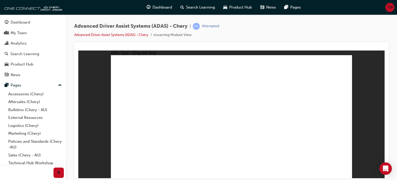
drag, startPoint x: 214, startPoint y: 150, endPoint x: 311, endPoint y: 94, distance: 112.0
checkbox input "true"
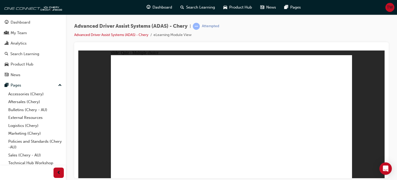
checkbox input "true"
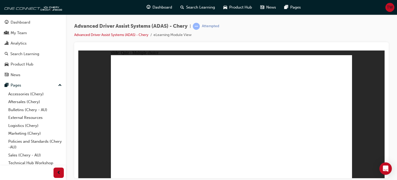
checkbox input "true"
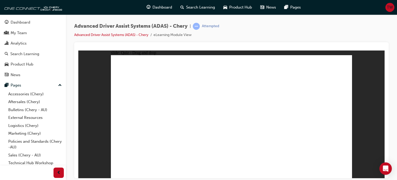
drag, startPoint x: 237, startPoint y: 68, endPoint x: 195, endPoint y: 136, distance: 80.6
click at [5, 23] on span "guage-icon" at bounding box center [7, 22] width 4 height 5
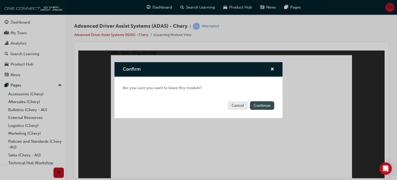
click at [259, 107] on button "Continue" at bounding box center [262, 105] width 24 height 9
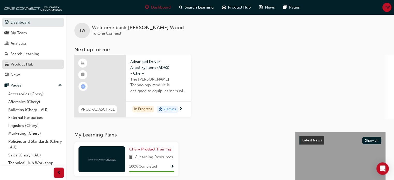
click at [13, 65] on div "Product Hub" at bounding box center [22, 64] width 23 height 6
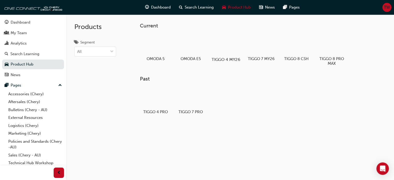
click at [219, 47] on div at bounding box center [225, 44] width 29 height 21
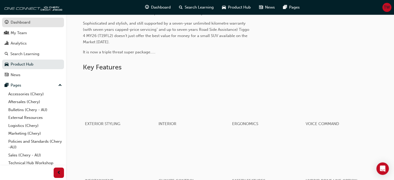
scroll to position [259, 0]
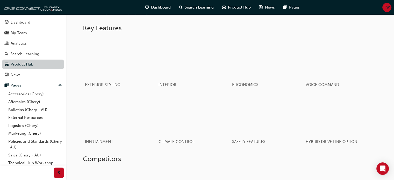
click at [29, 64] on link "Product Hub" at bounding box center [33, 65] width 62 height 10
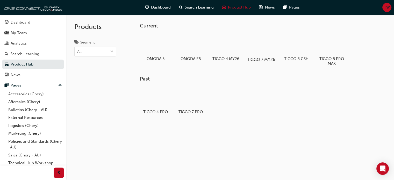
click at [268, 49] on div at bounding box center [261, 44] width 29 height 21
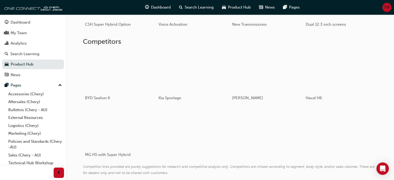
scroll to position [259, 0]
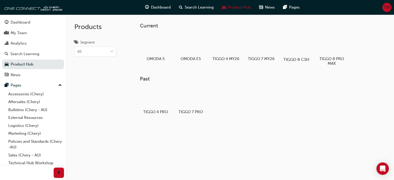
click at [287, 44] on div at bounding box center [296, 44] width 29 height 21
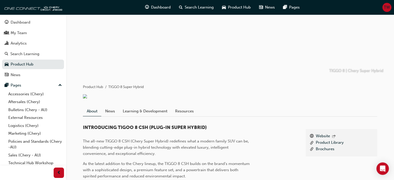
scroll to position [5, 0]
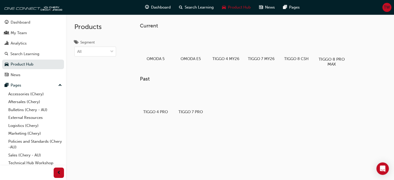
click at [327, 39] on div at bounding box center [331, 44] width 29 height 20
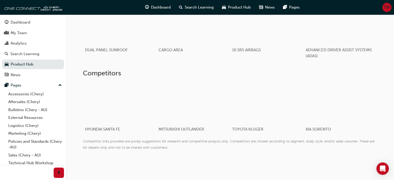
scroll to position [441, 0]
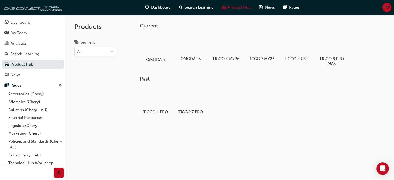
click at [148, 45] on div at bounding box center [155, 44] width 29 height 21
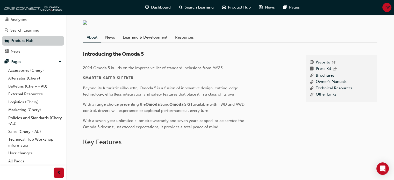
scroll to position [42, 0]
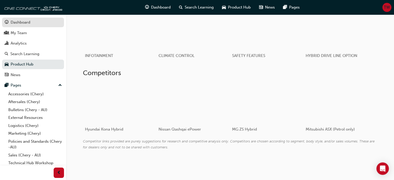
click at [41, 25] on div "Dashboard" at bounding box center [33, 22] width 57 height 6
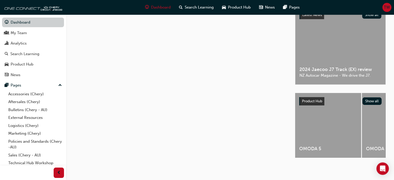
scroll to position [127, 0]
